Goal: Transaction & Acquisition: Purchase product/service

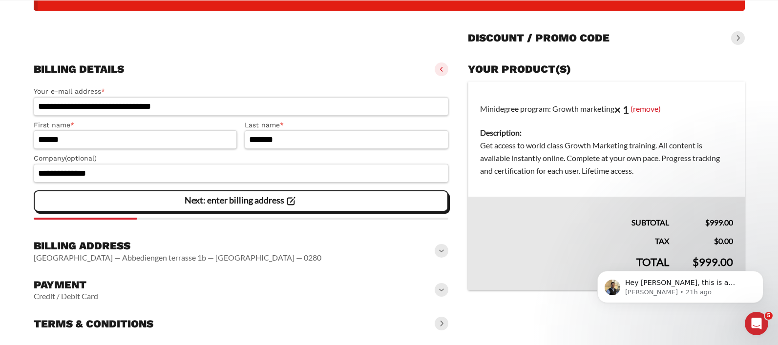
scroll to position [128, 0]
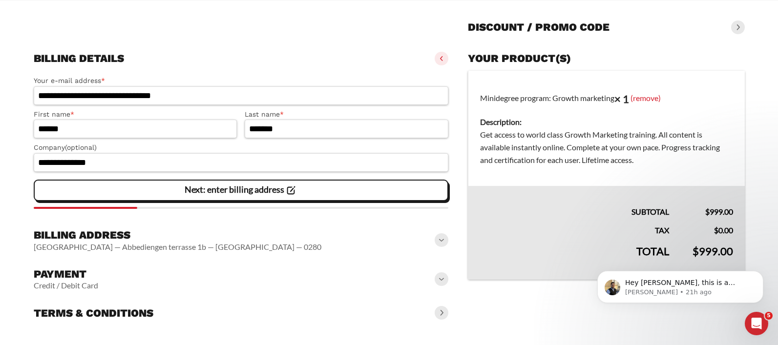
click at [224, 196] on span "Next: enter billing address" at bounding box center [241, 190] width 113 height 21
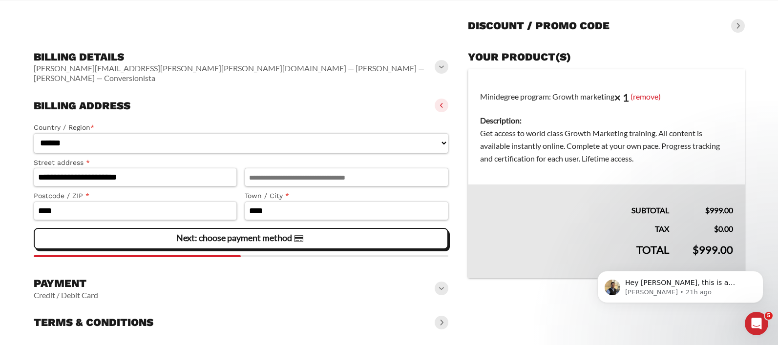
click at [0, 0] on slot "Next: choose payment method" at bounding box center [0, 0] width 0 height 0
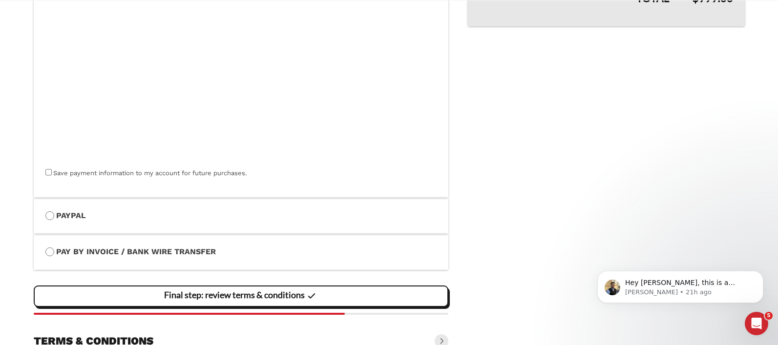
scroll to position [398, 0]
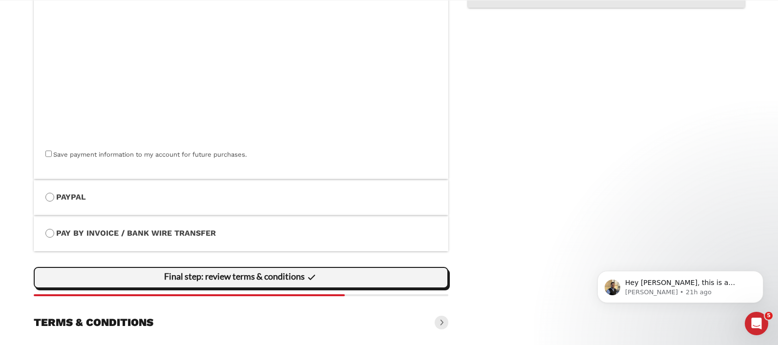
click at [0, 0] on slot "Final step: review terms & conditions" at bounding box center [0, 0] width 0 height 0
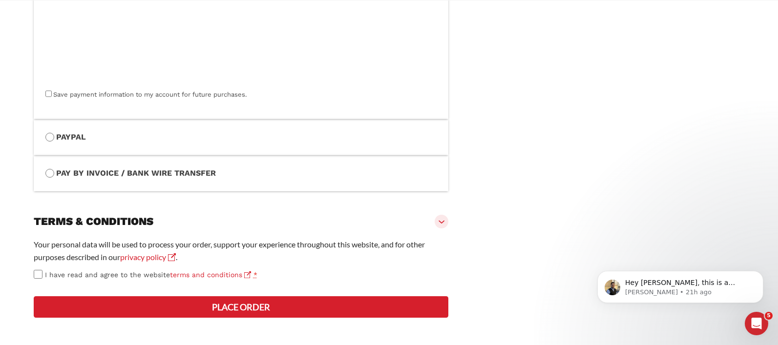
scroll to position [484, 0]
click at [238, 308] on button "Place order" at bounding box center [241, 306] width 415 height 21
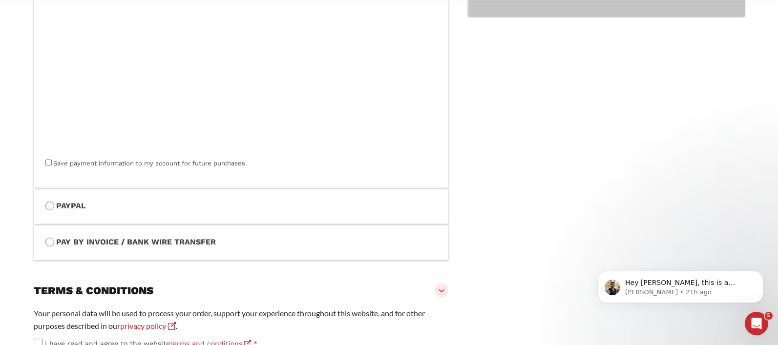
scroll to position [510, 0]
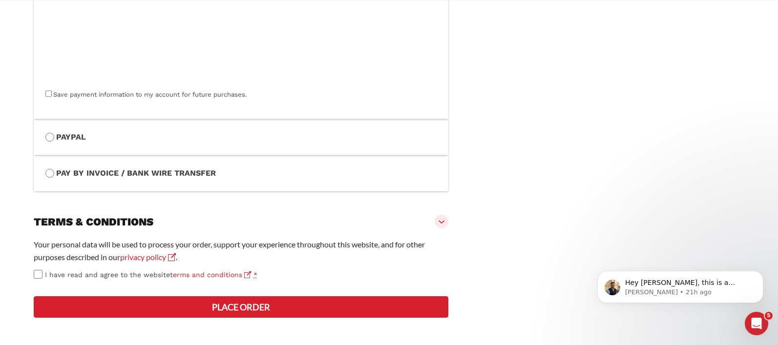
click at [262, 308] on button "Place order" at bounding box center [241, 306] width 415 height 21
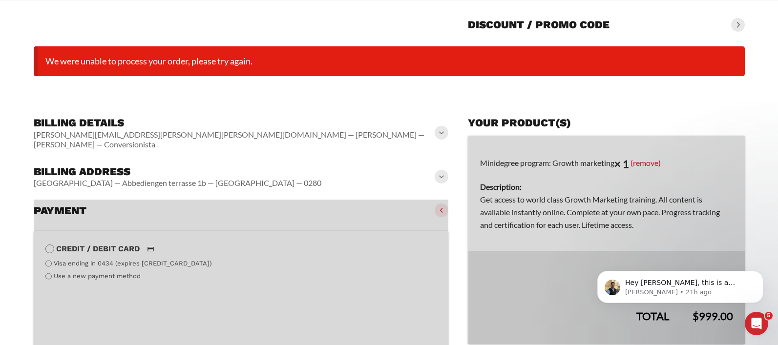
scroll to position [77, 0]
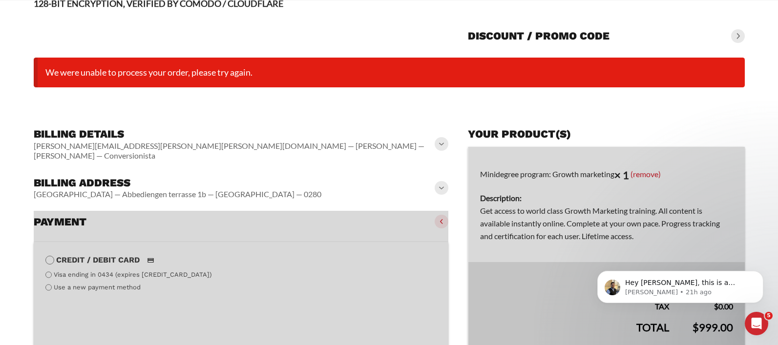
click at [316, 151] on div "Billing details [PERSON_NAME][EMAIL_ADDRESS][PERSON_NAME][PERSON_NAME][DOMAIN_N…" at bounding box center [241, 143] width 415 height 41
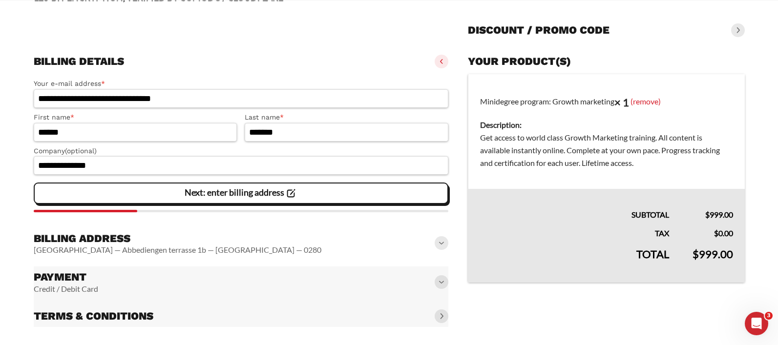
scroll to position [87, 0]
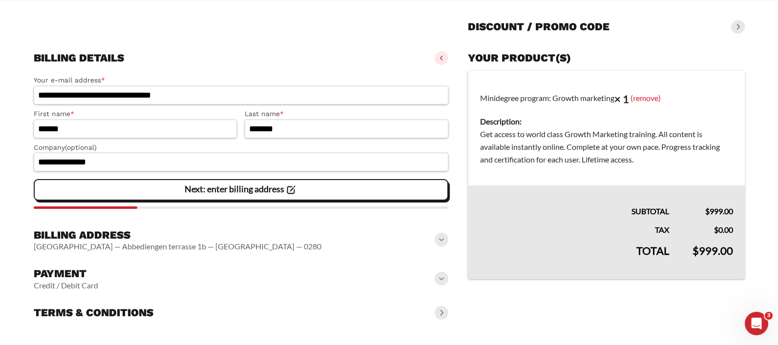
click at [0, 0] on slot "Next: enter billing address" at bounding box center [0, 0] width 0 height 0
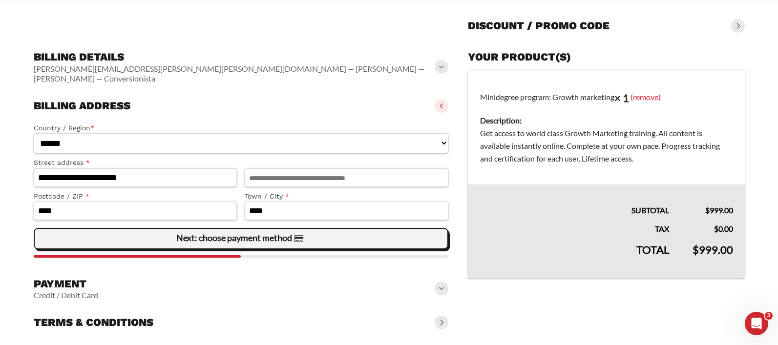
click at [0, 0] on slot "Next: choose payment method" at bounding box center [0, 0] width 0 height 0
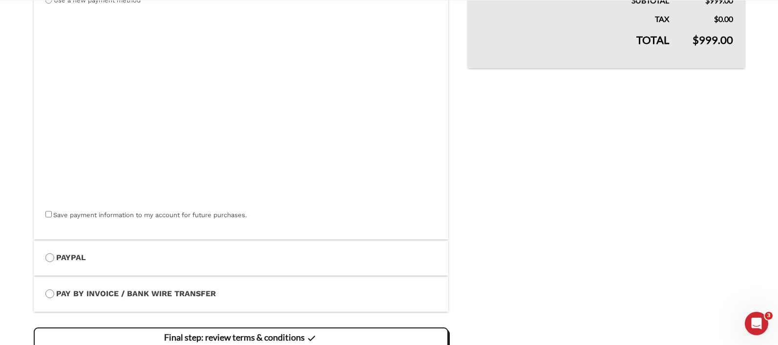
scroll to position [311, 0]
